Goal: Transaction & Acquisition: Purchase product/service

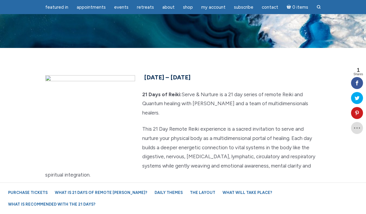
scroll to position [25, 0]
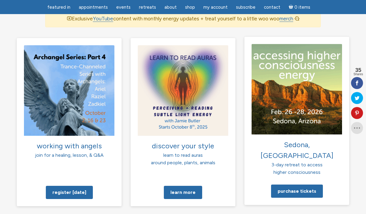
scroll to position [434, 0]
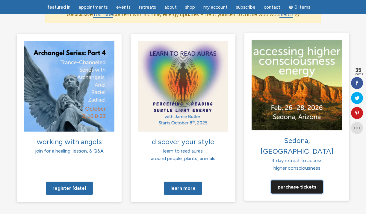
click at [298, 180] on link "Purchase tickets" at bounding box center [297, 186] width 52 height 13
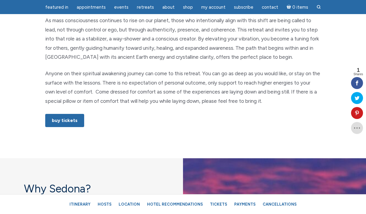
scroll to position [353, 0]
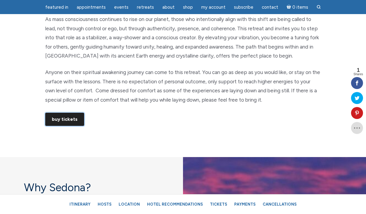
click at [74, 118] on link "Buy Tickets" at bounding box center [64, 119] width 39 height 13
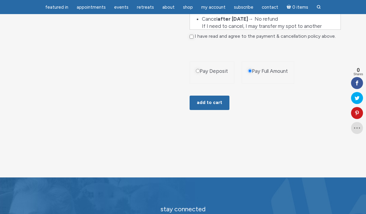
scroll to position [481, 0]
